Goal: Task Accomplishment & Management: Complete application form

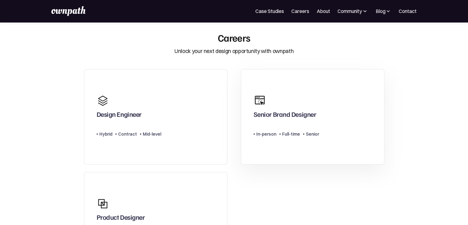
scroll to position [4, 0]
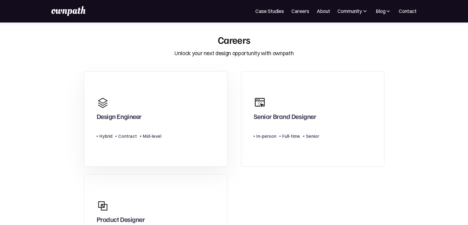
click at [211, 81] on link "Design Engineer Type Level Hybrid Contract Mid-level" at bounding box center [155, 119] width 143 height 96
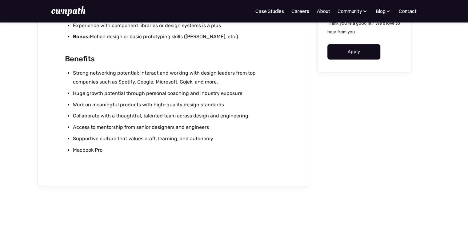
scroll to position [545, 0]
click at [360, 50] on link "Apply" at bounding box center [354, 50] width 53 height 15
click at [303, 11] on link "Careers" at bounding box center [301, 10] width 18 height 7
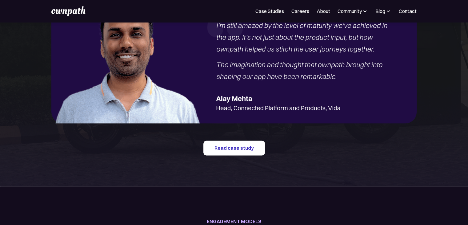
scroll to position [779, 0]
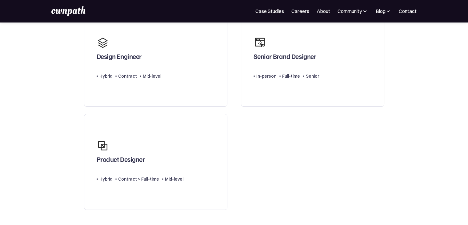
scroll to position [64, 0]
click at [171, 148] on div "Product Designer" at bounding box center [140, 151] width 87 height 30
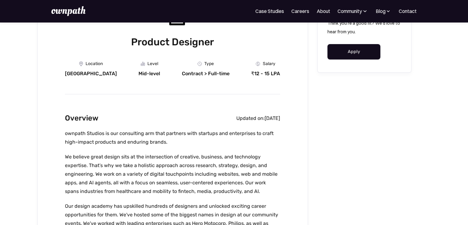
scroll to position [75, 0]
